Goal: Transaction & Acquisition: Purchase product/service

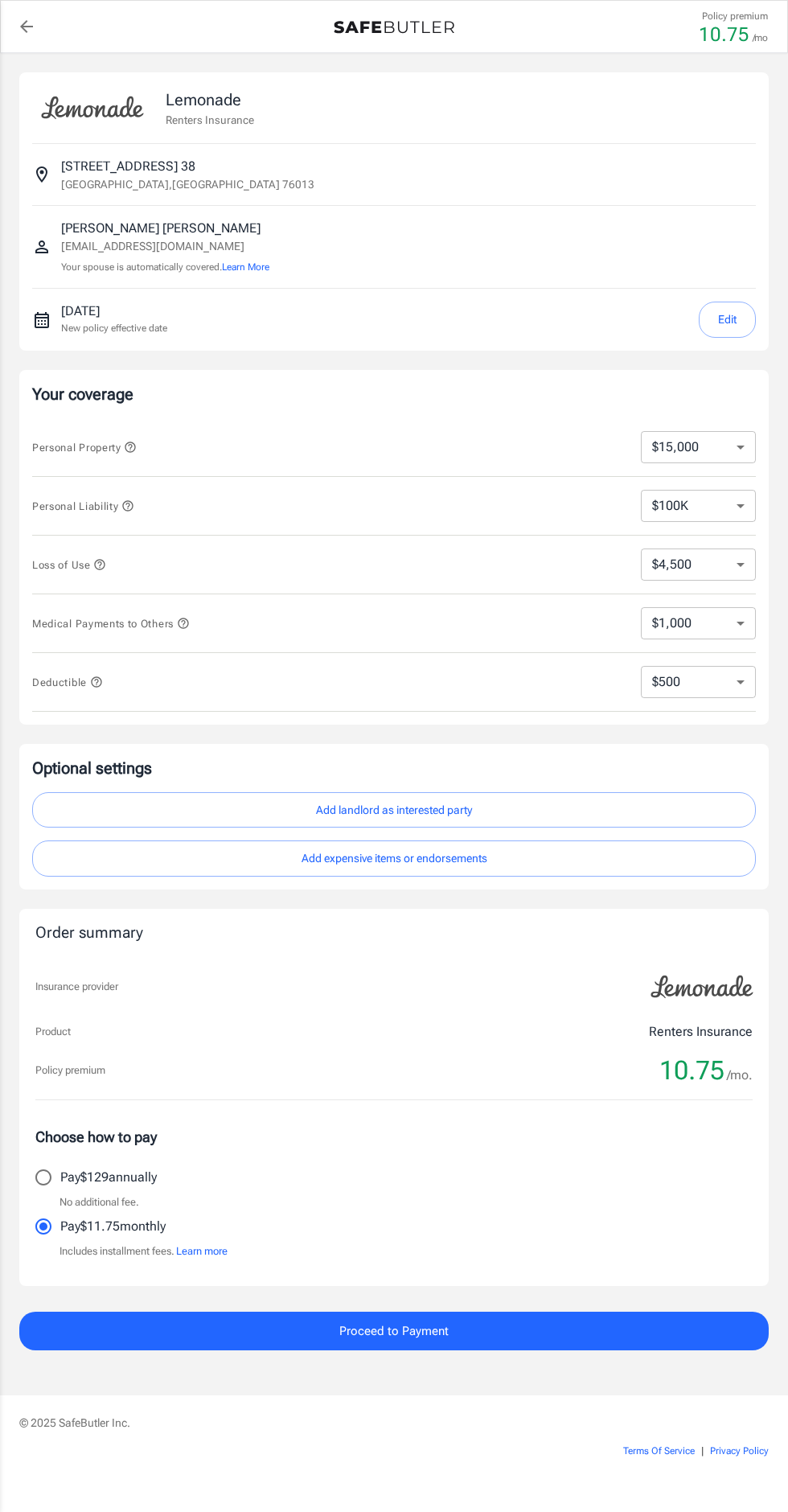
select select "15000"
select select "500"
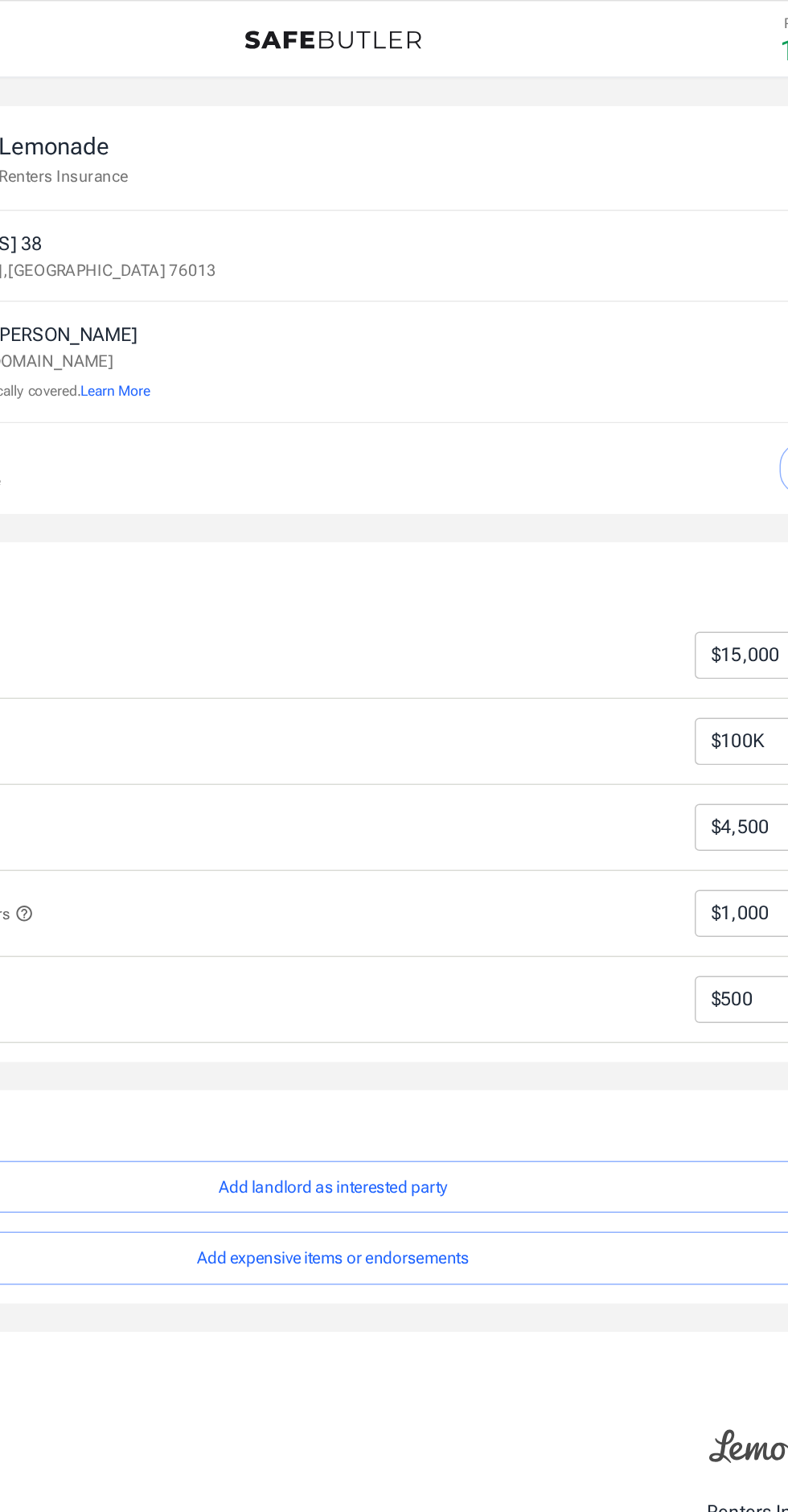
click at [477, 849] on button "Add expensive items or endorsements" at bounding box center [394, 859] width 723 height 36
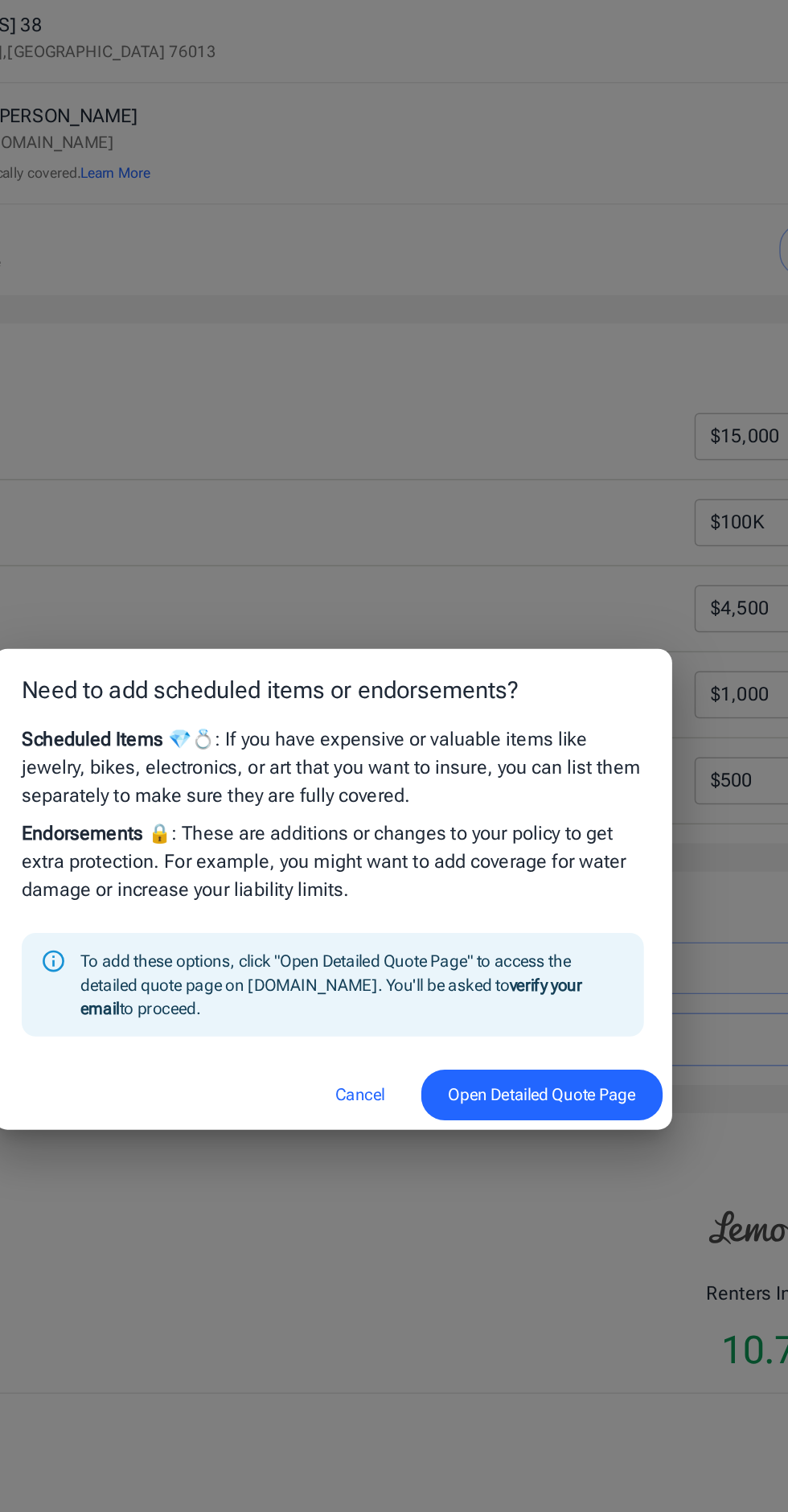
click at [540, 902] on button "Open Detailed Quote Page" at bounding box center [536, 897] width 164 height 35
click at [407, 891] on button "Cancel" at bounding box center [413, 897] width 71 height 35
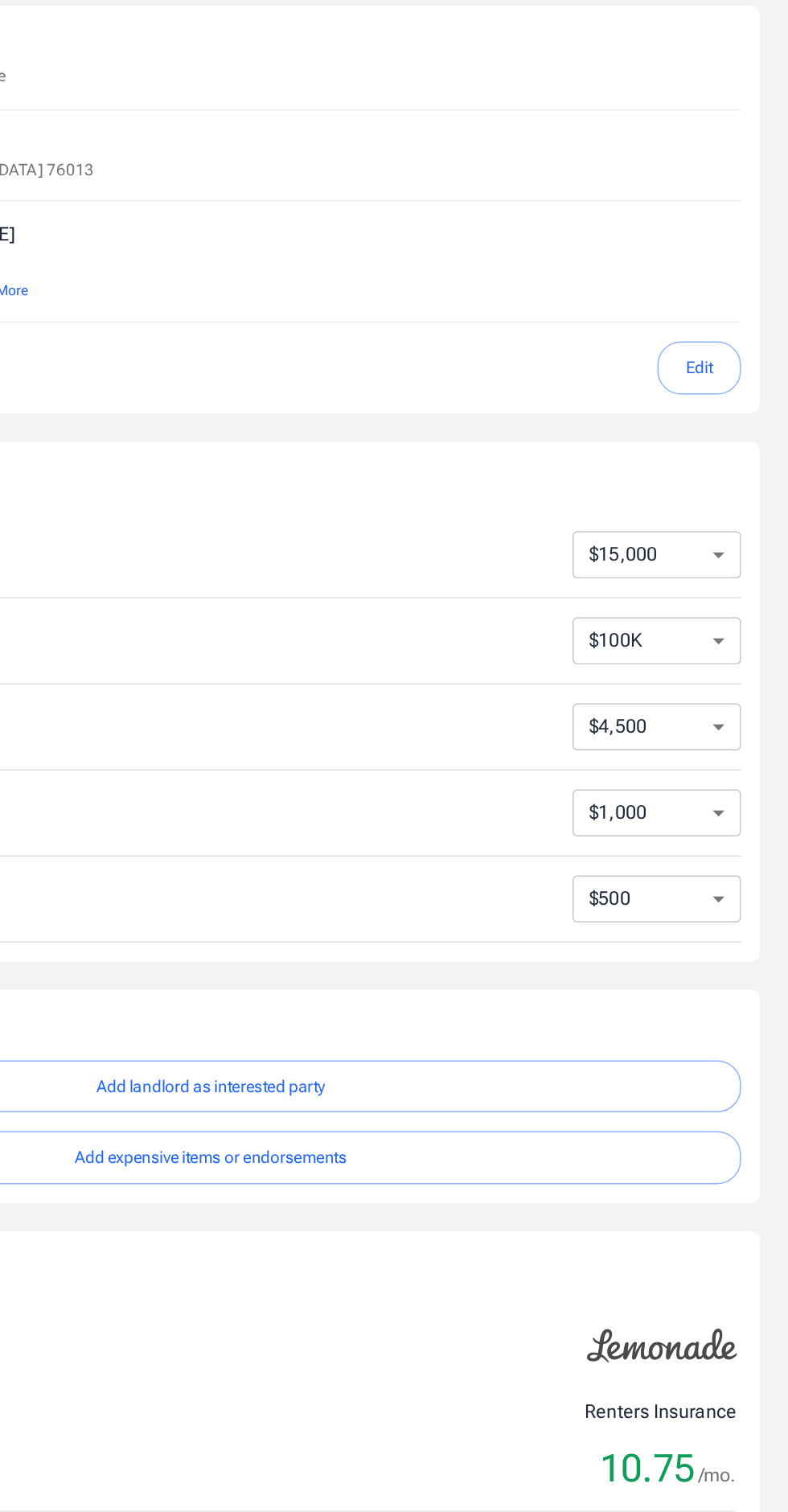
click at [727, 313] on button "Edit" at bounding box center [727, 319] width 57 height 36
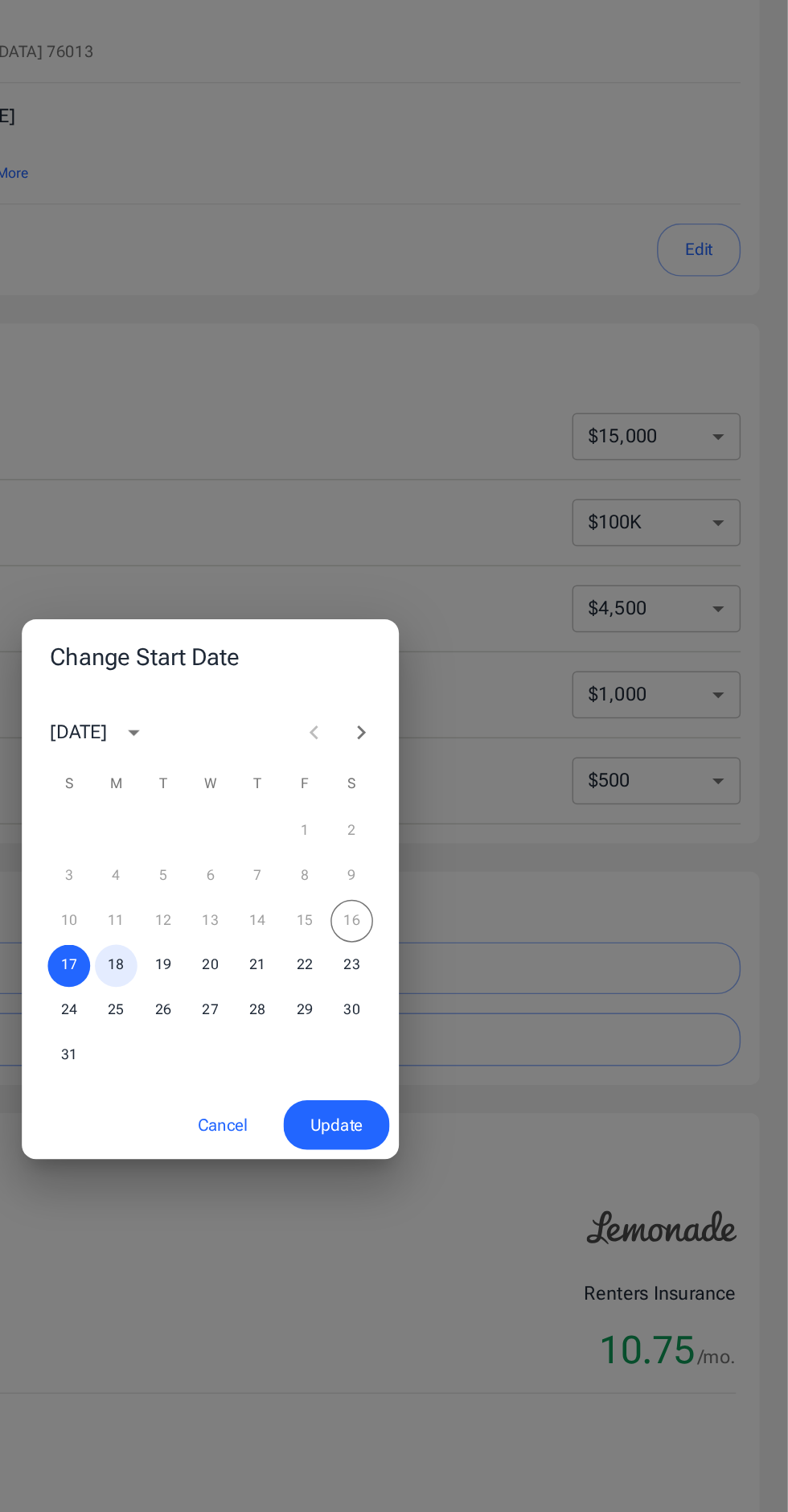
click at [329, 807] on button "18" at bounding box center [329, 807] width 29 height 29
click at [474, 910] on span "Update" at bounding box center [479, 917] width 35 height 20
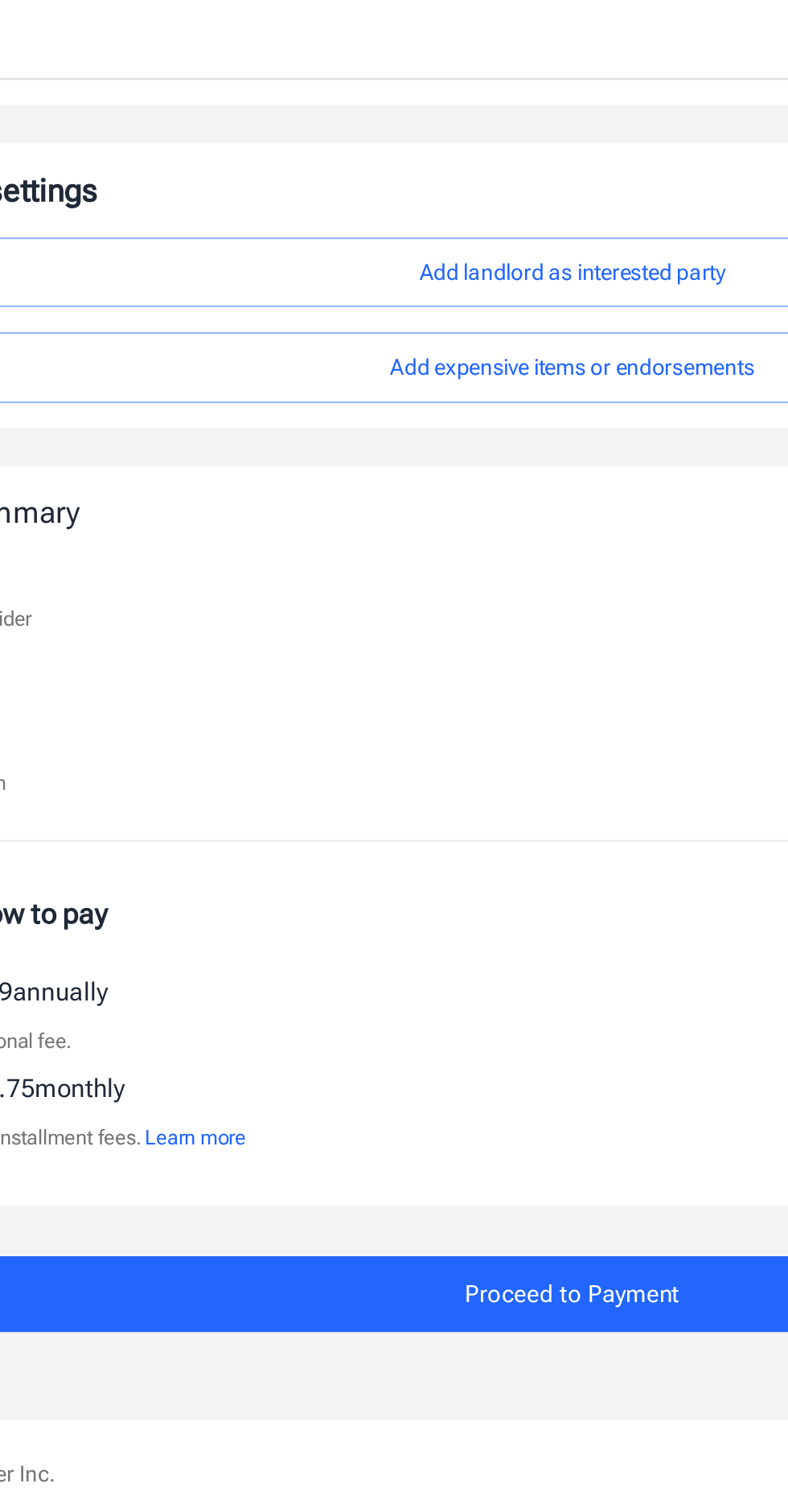
click at [406, 1325] on span "Proceed to Payment" at bounding box center [394, 1331] width 109 height 21
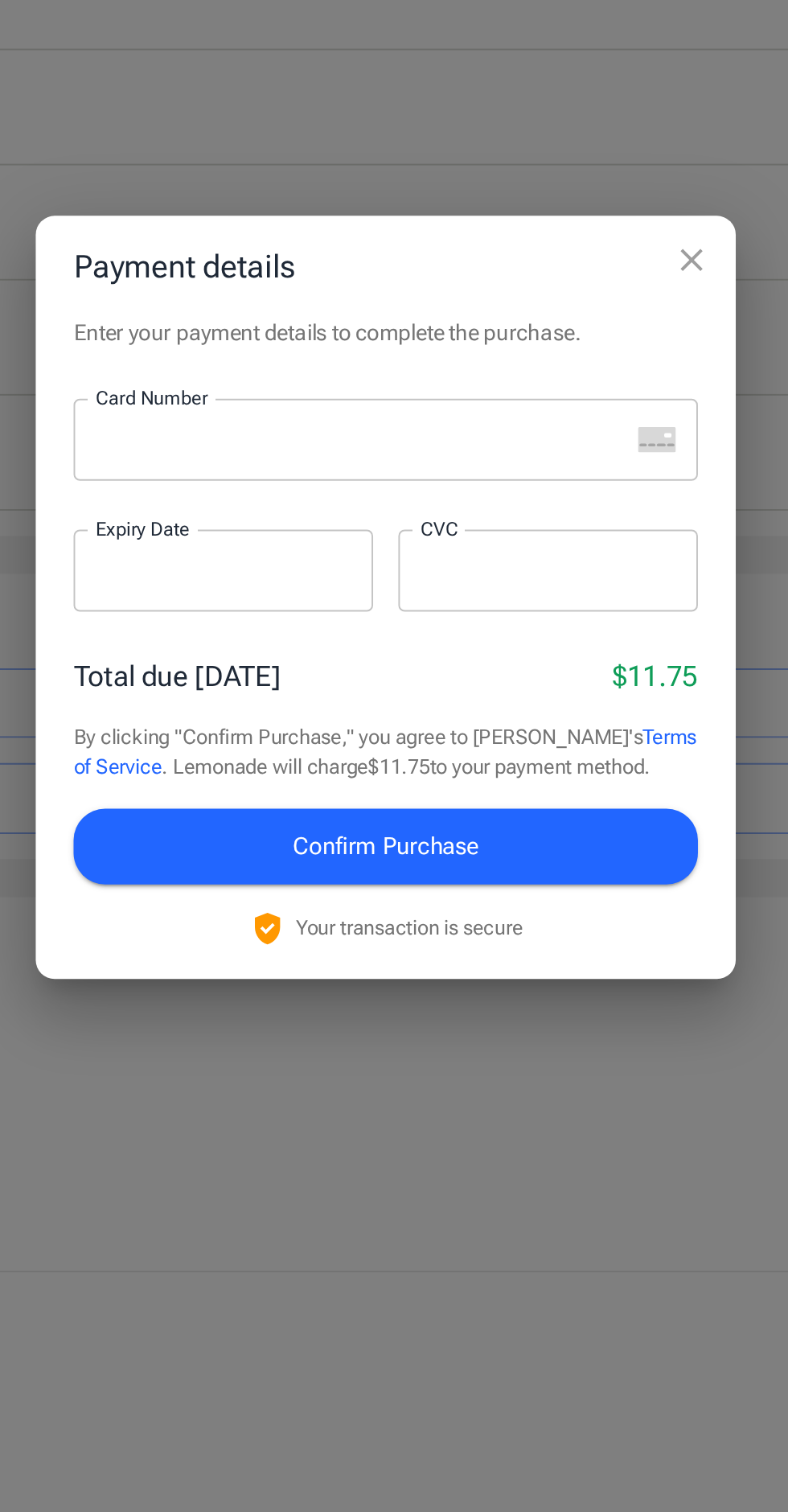
click at [432, 697] on div at bounding box center [375, 675] width 281 height 42
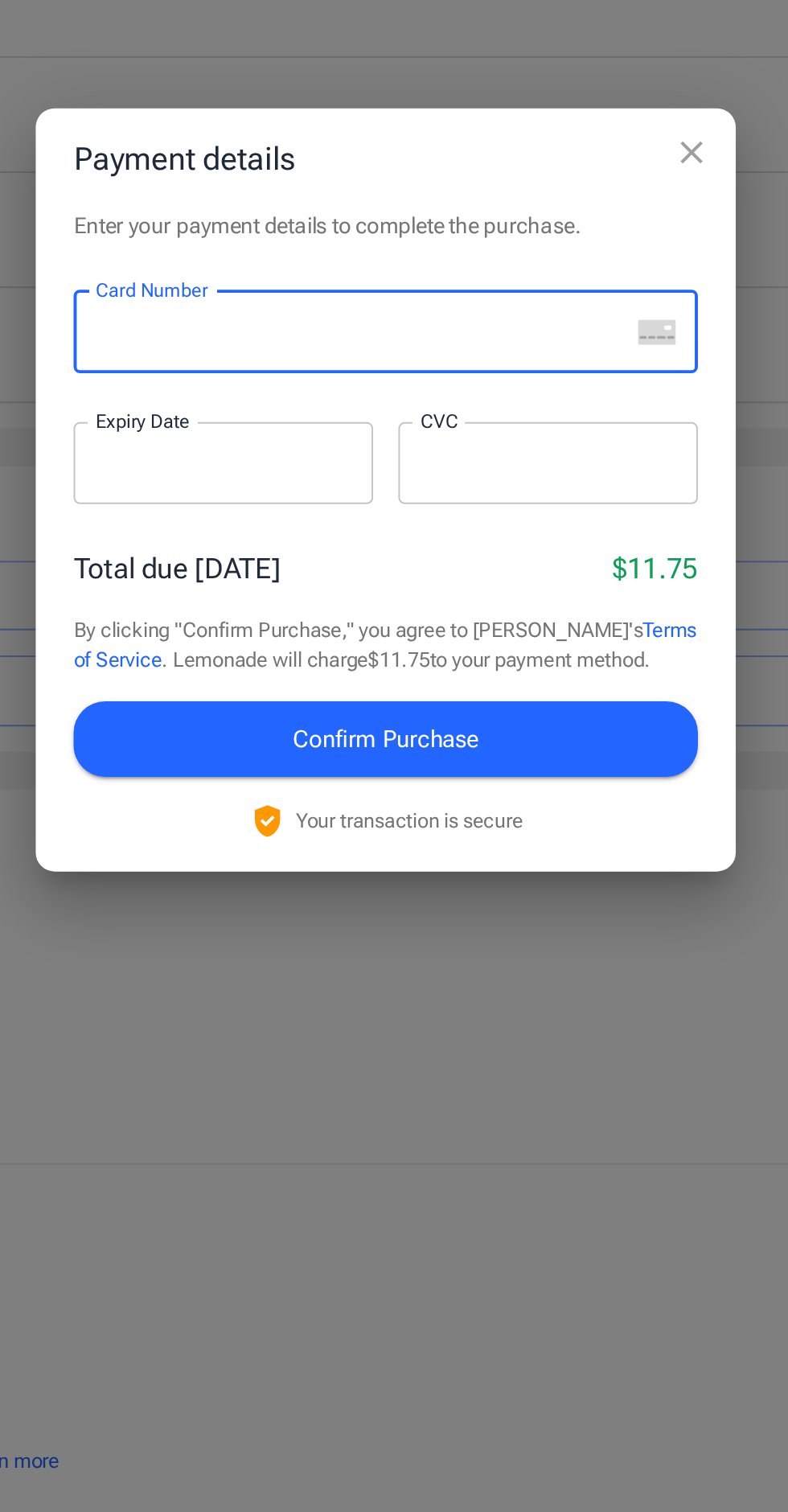
click at [347, 663] on div at bounding box center [375, 675] width 281 height 42
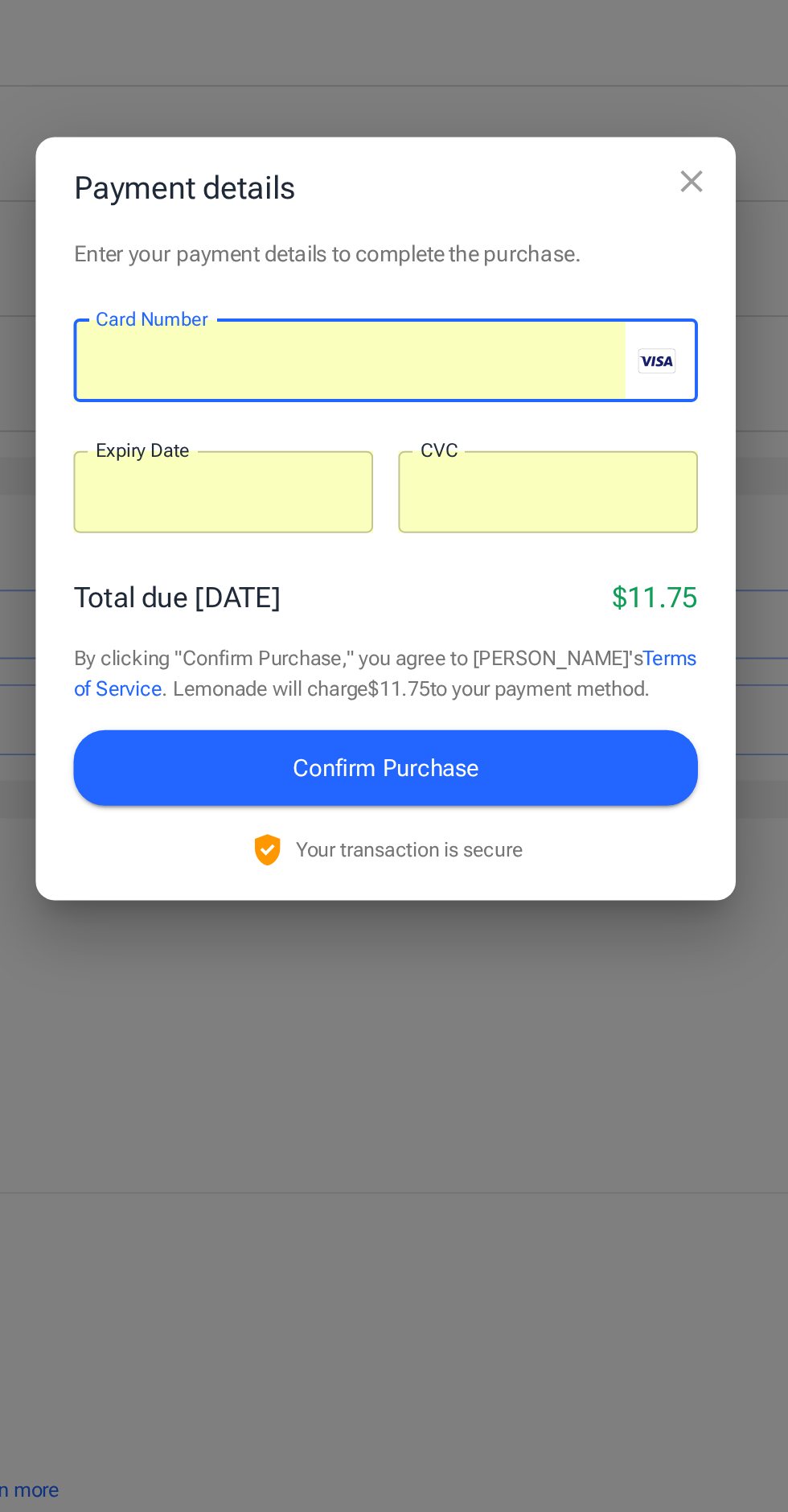
click at [490, 876] on button "Confirm Purchase" at bounding box center [394, 883] width 318 height 39
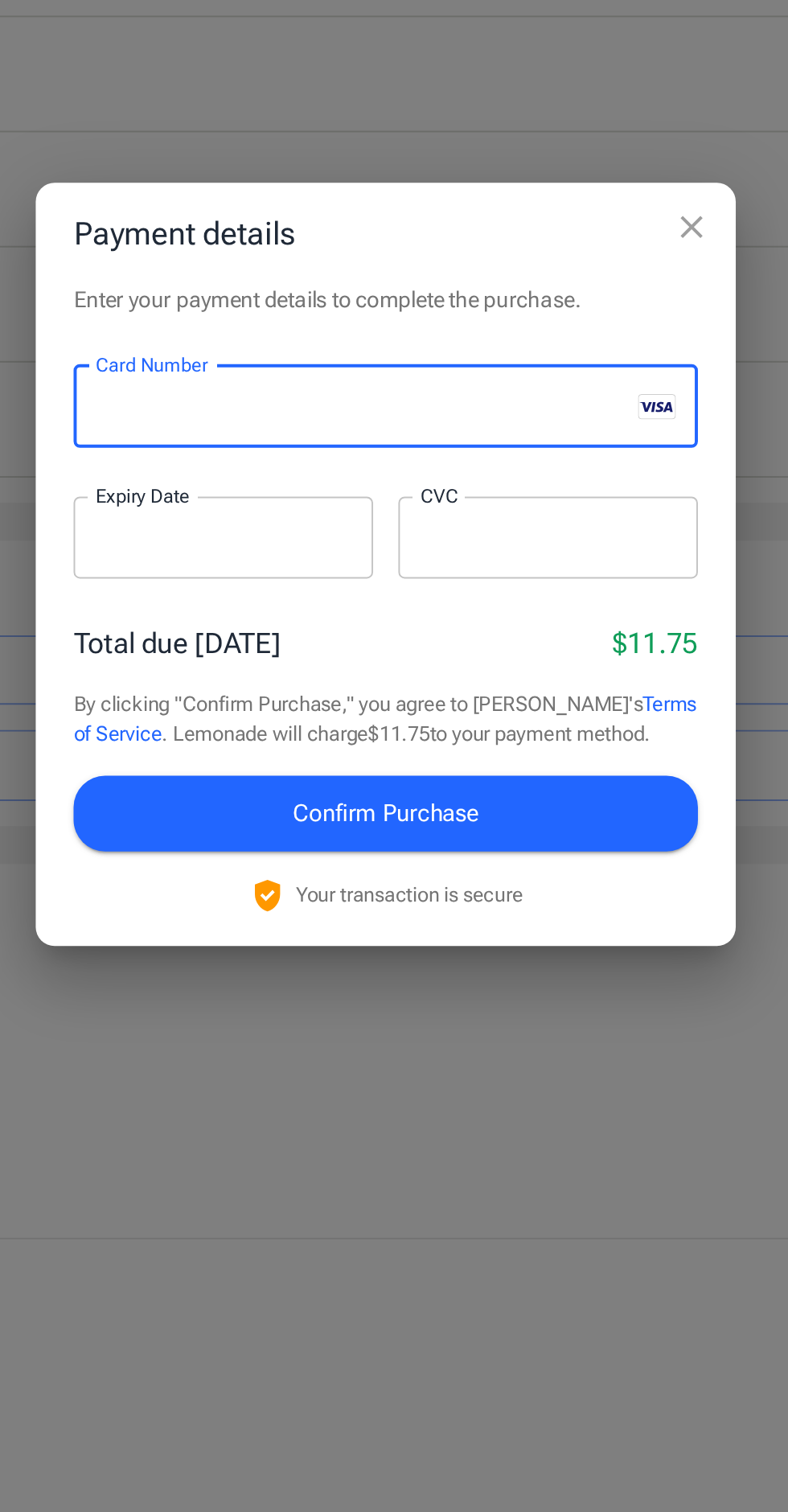
click at [477, 873] on button "Confirm Purchase" at bounding box center [394, 883] width 318 height 39
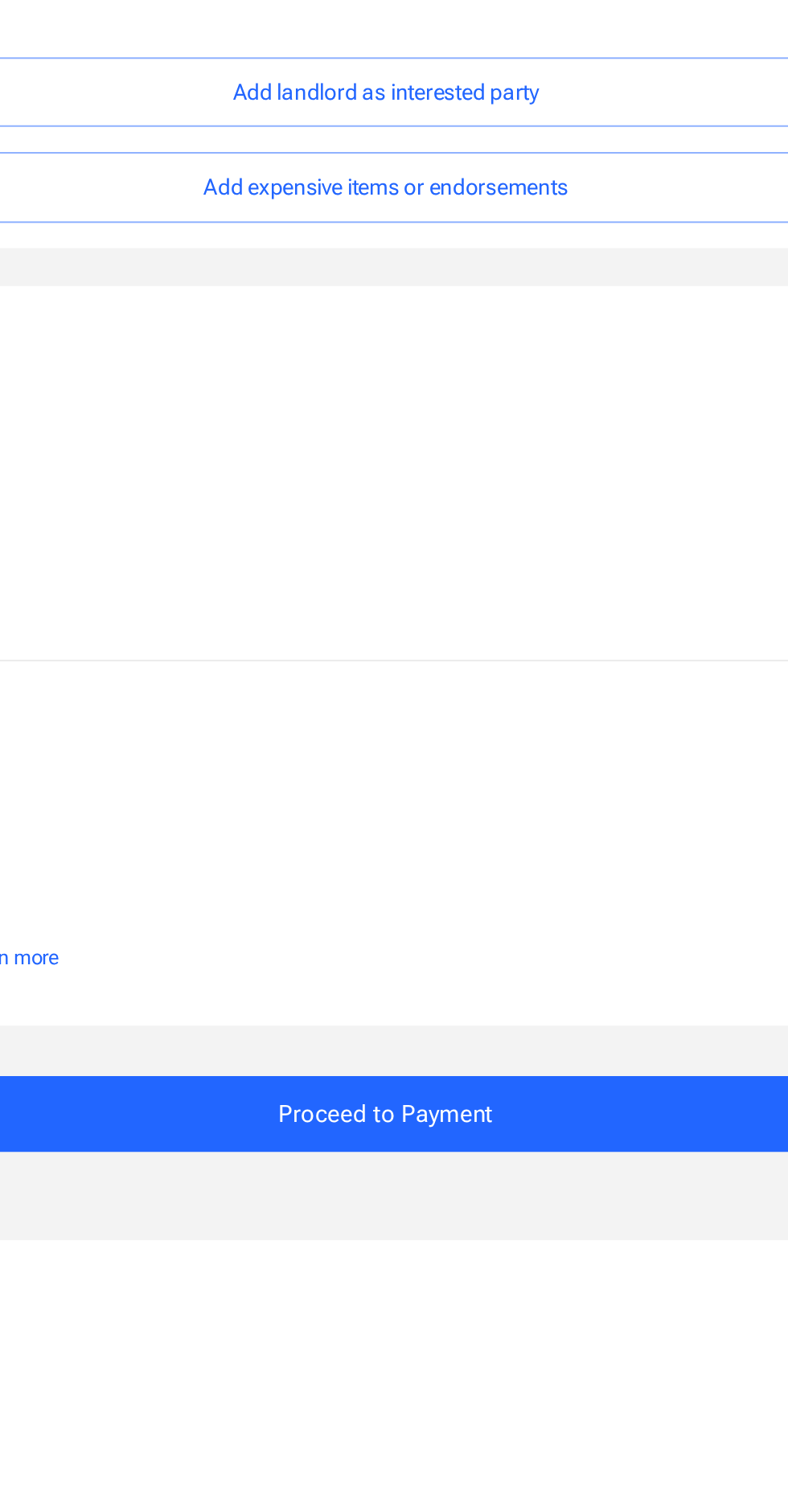
scroll to position [153, 0]
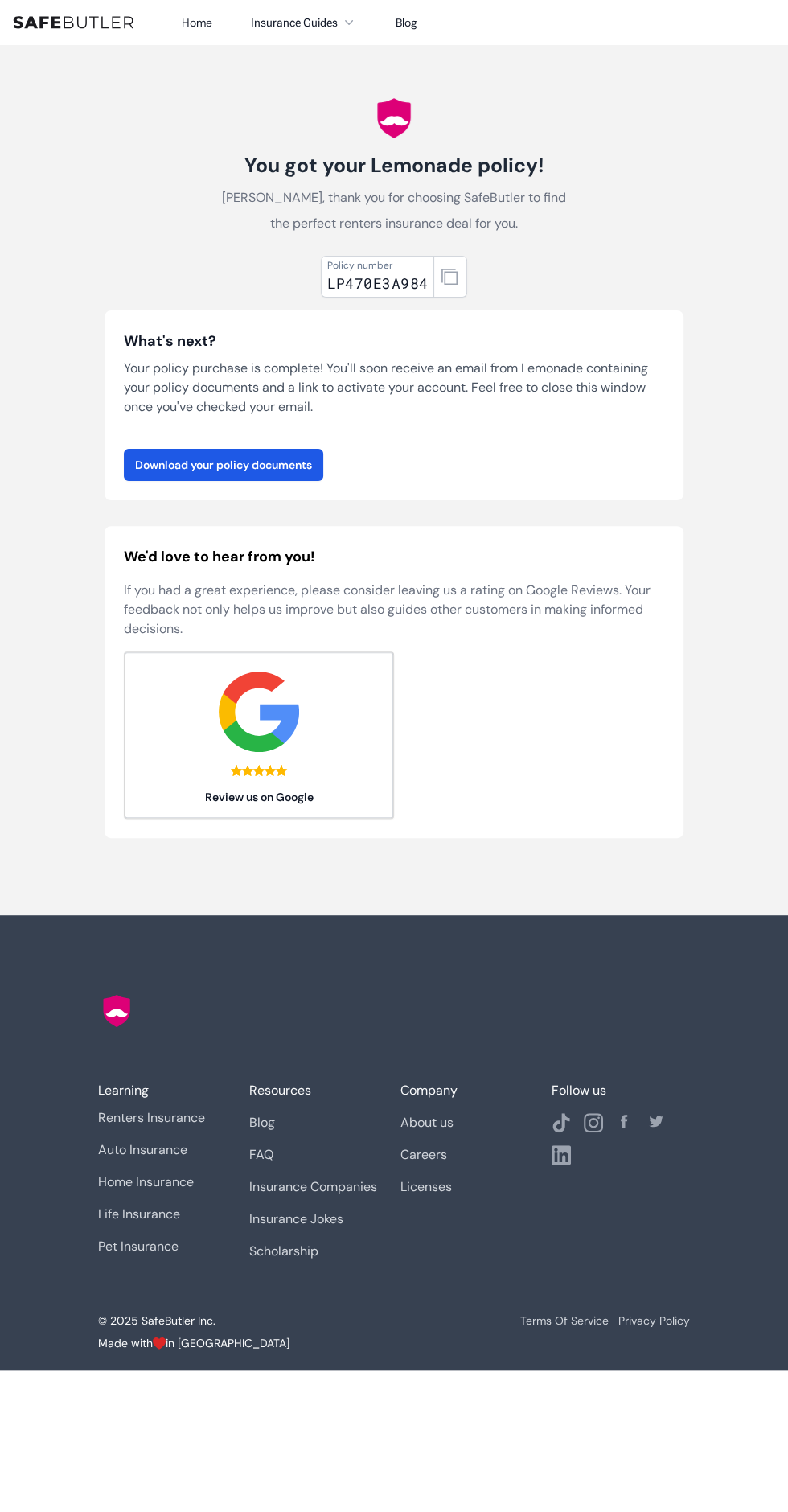
click at [234, 460] on link "Download your policy documents" at bounding box center [223, 464] width 199 height 32
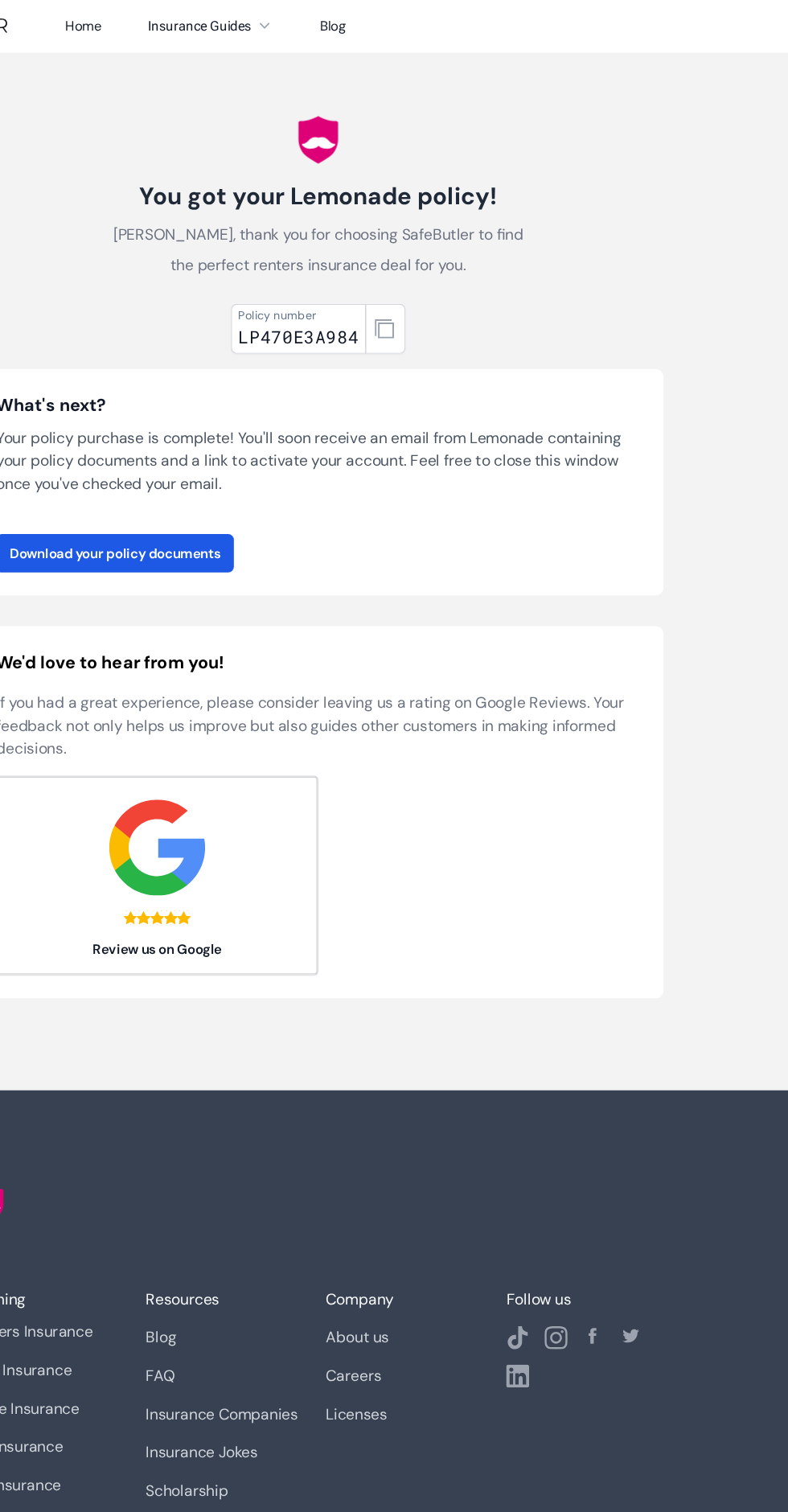
click at [298, 468] on link "Download your policy documents" at bounding box center [223, 464] width 199 height 32
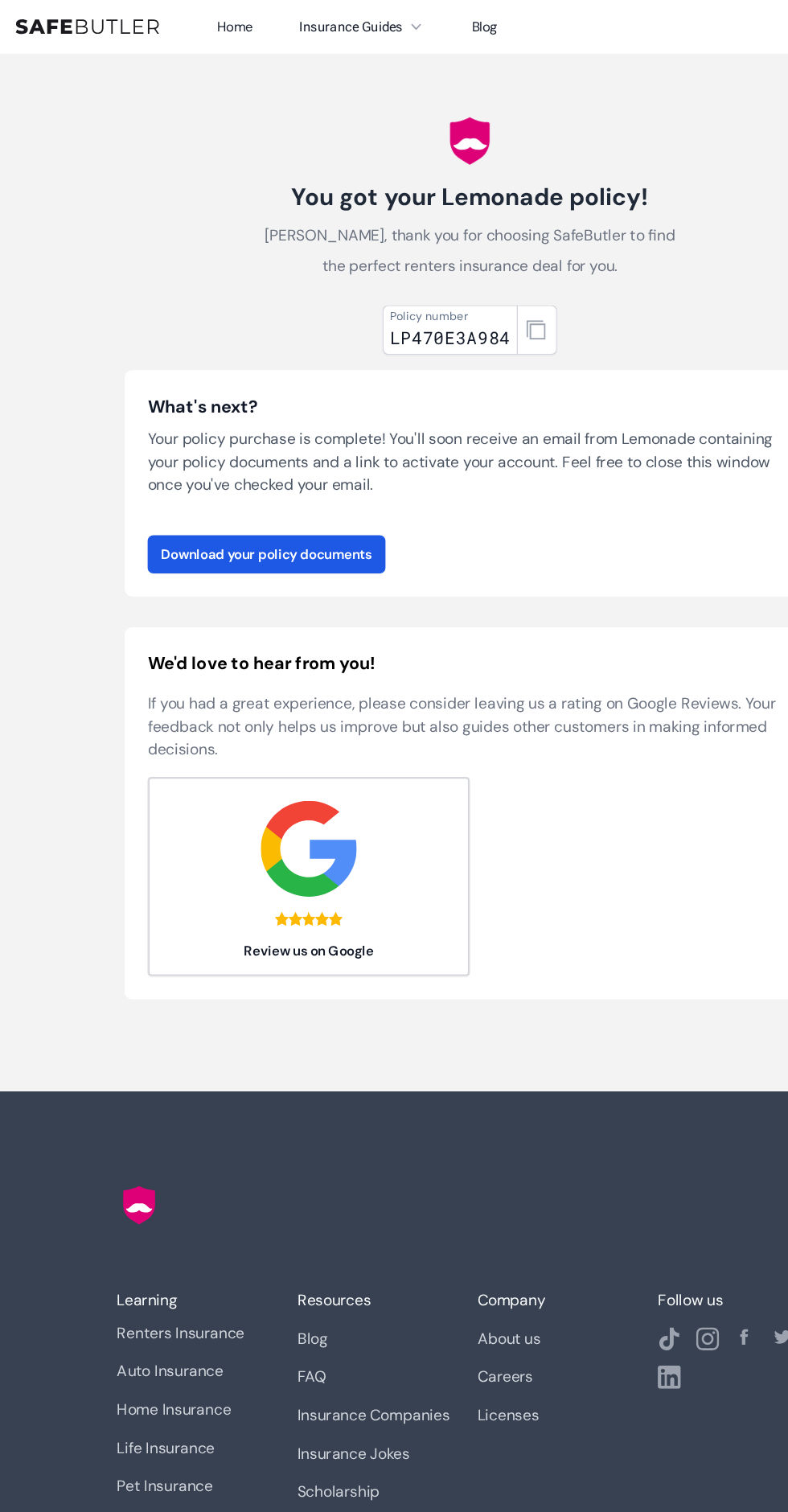
click at [456, 278] on icon "button" at bounding box center [449, 276] width 16 height 16
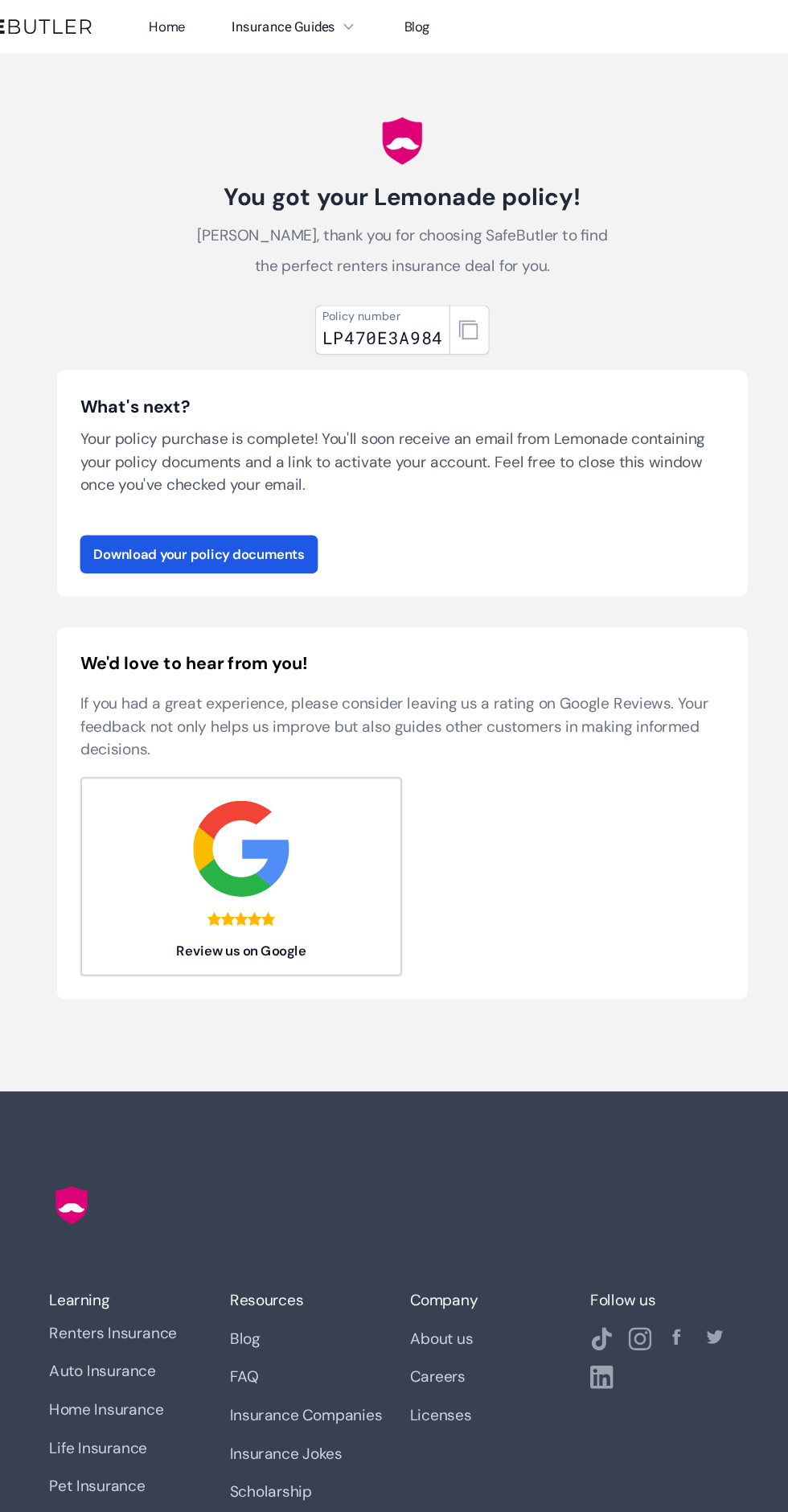
click at [341, 19] on icon at bounding box center [349, 23] width 16 height 16
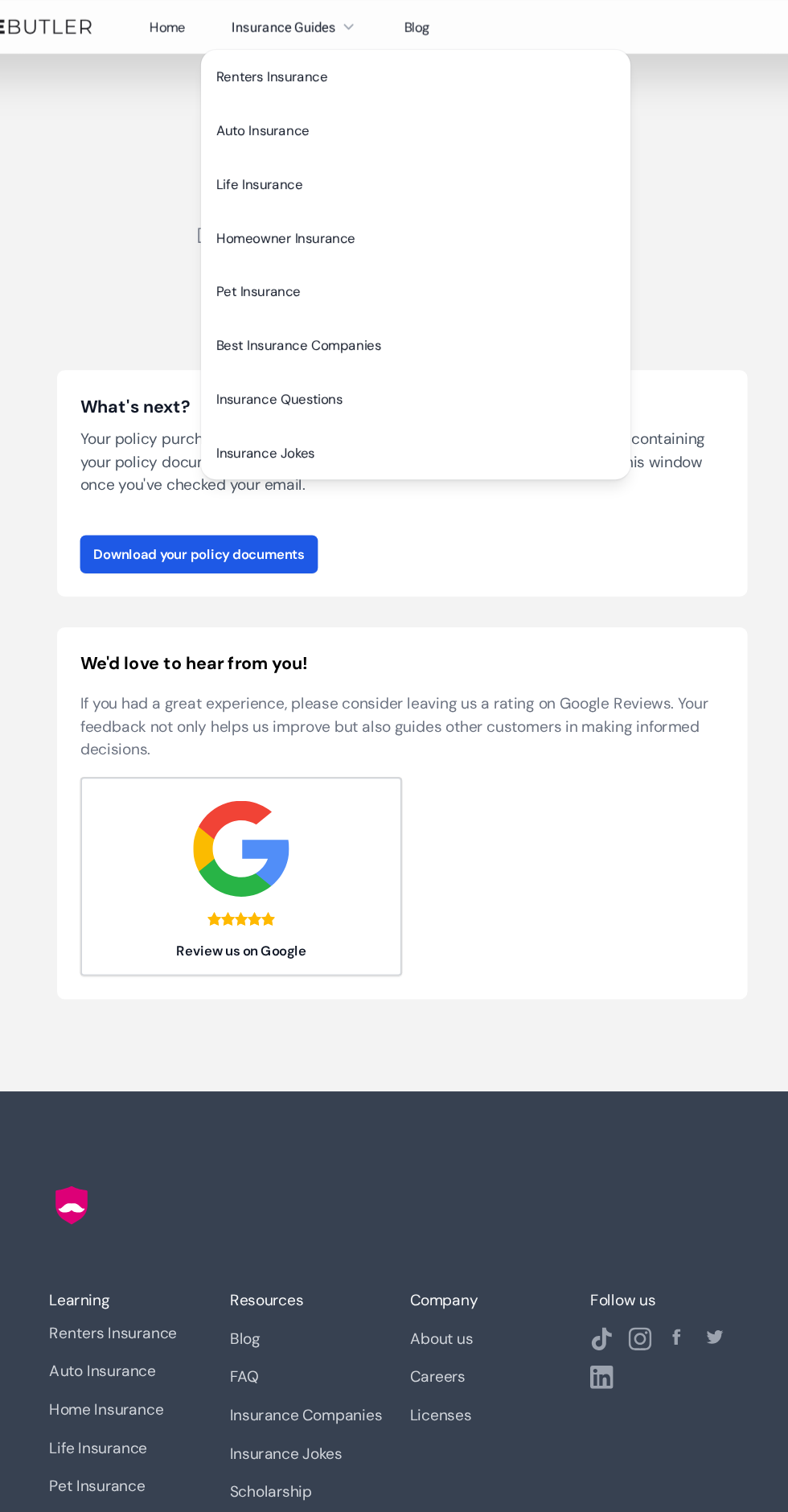
click at [319, 237] on link "Pet Insurance" at bounding box center [405, 244] width 360 height 45
